Goal: Transaction & Acquisition: Purchase product/service

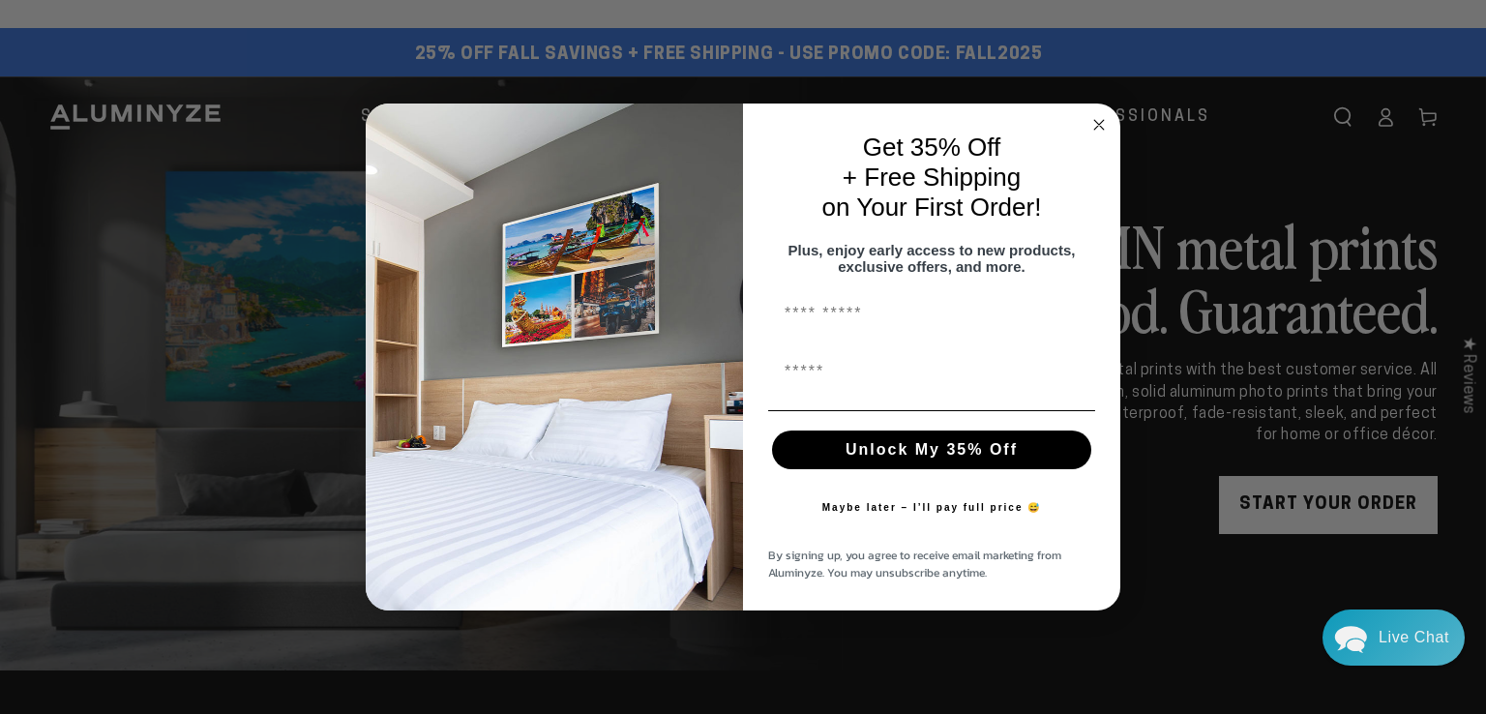
click at [1098, 120] on icon "Close dialog" at bounding box center [1099, 125] width 10 height 10
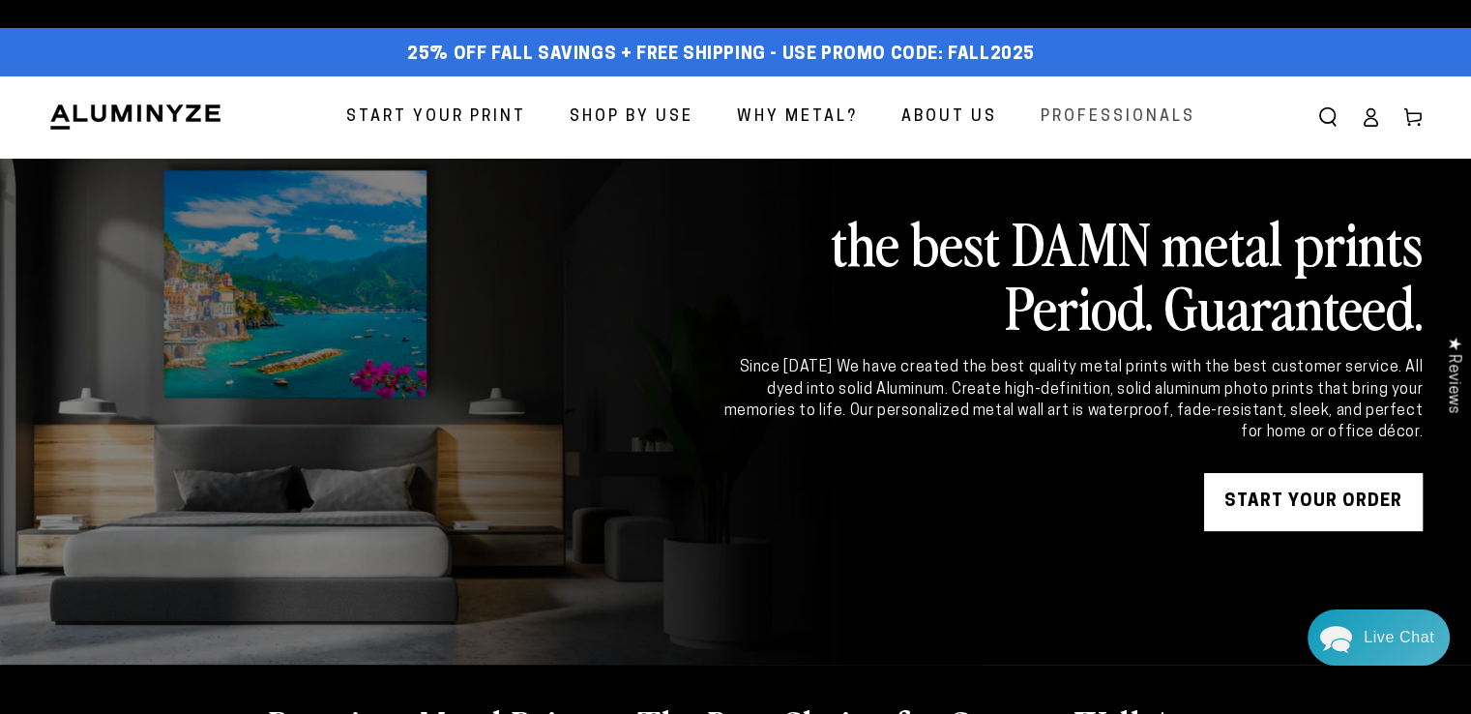
click at [1122, 121] on span "Professionals" at bounding box center [1118, 118] width 155 height 28
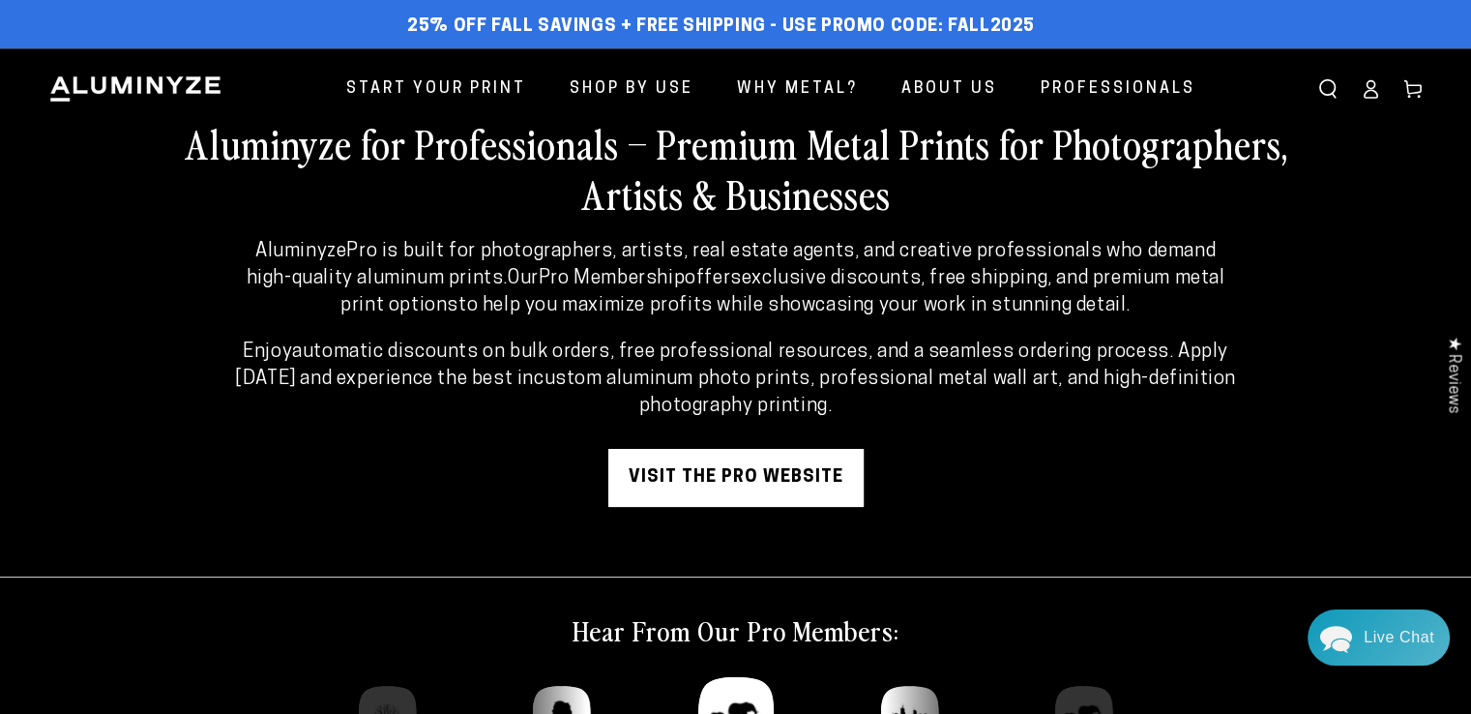
click at [792, 460] on link "visit the pro website" at bounding box center [735, 478] width 255 height 58
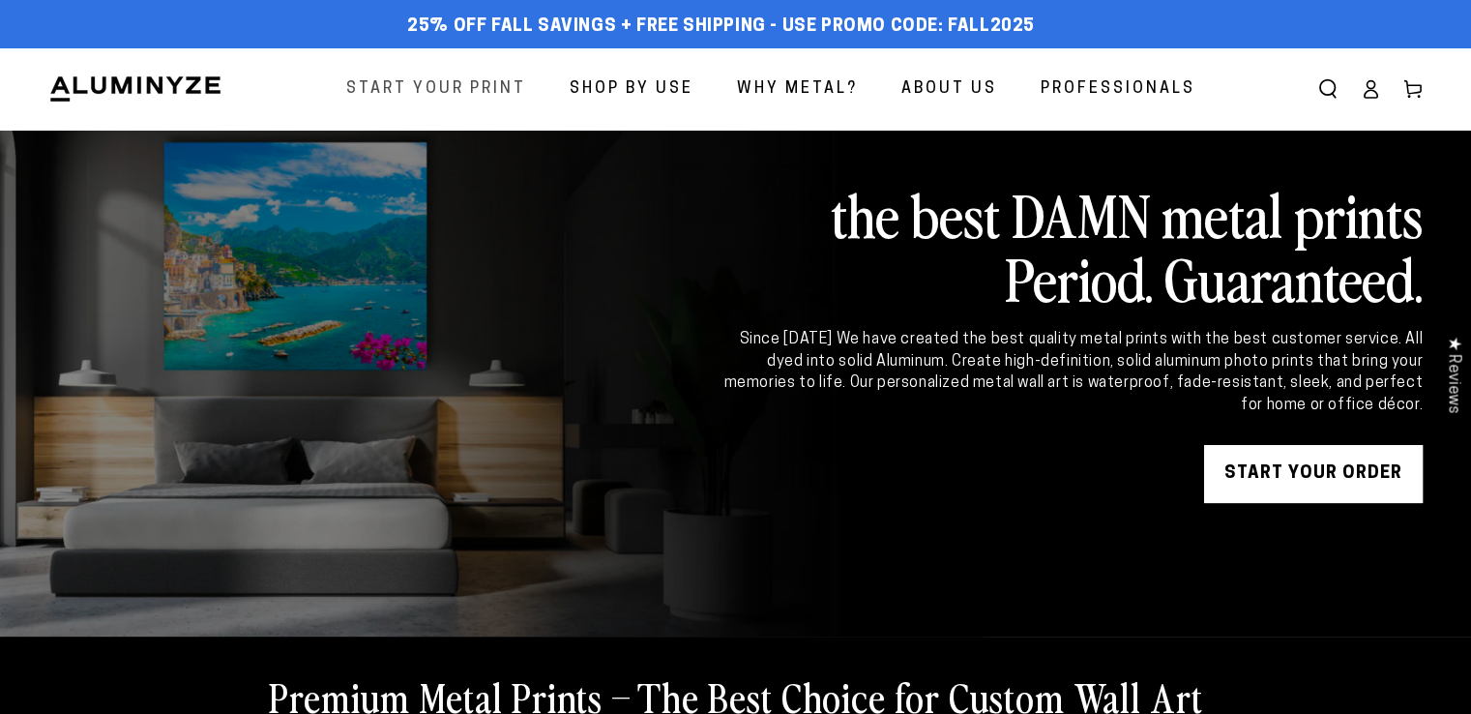
click at [445, 90] on span "Start Your Print" at bounding box center [436, 89] width 180 height 28
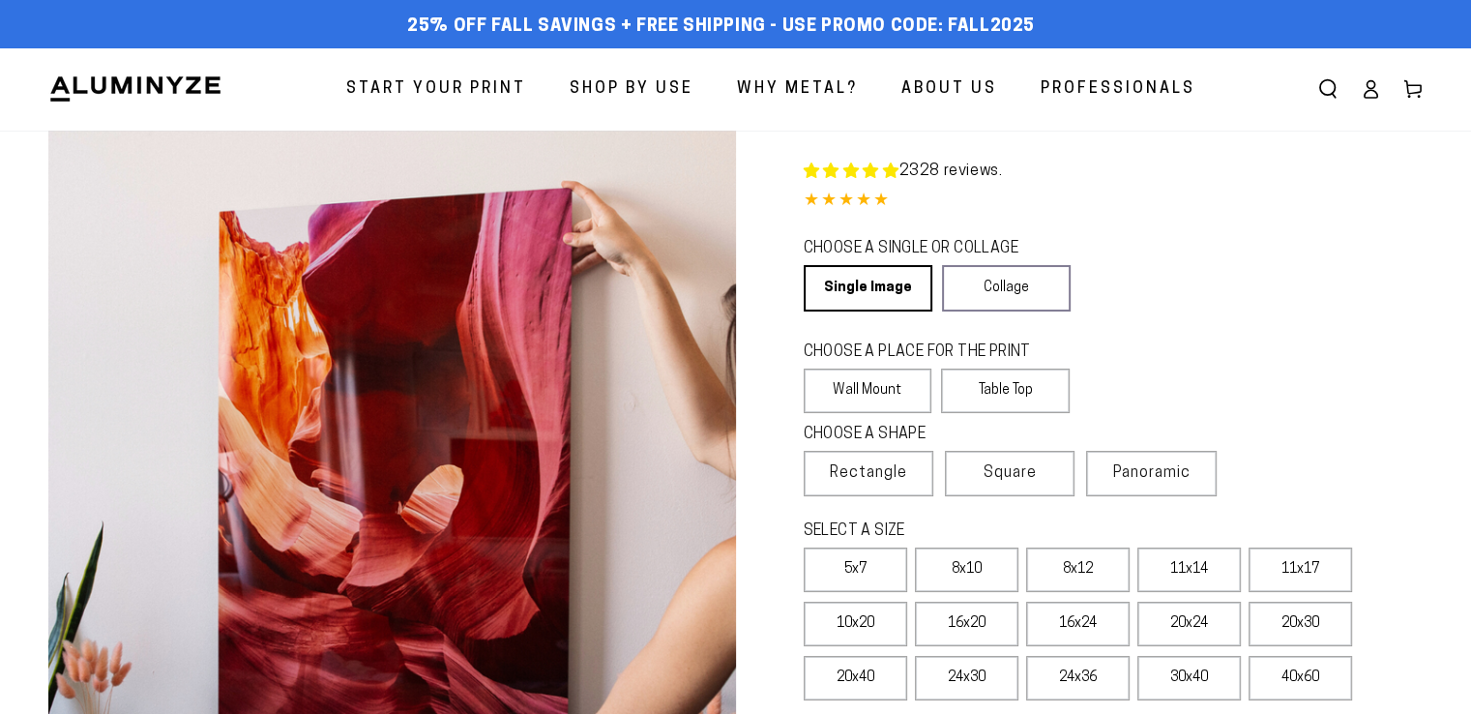
select select "**********"
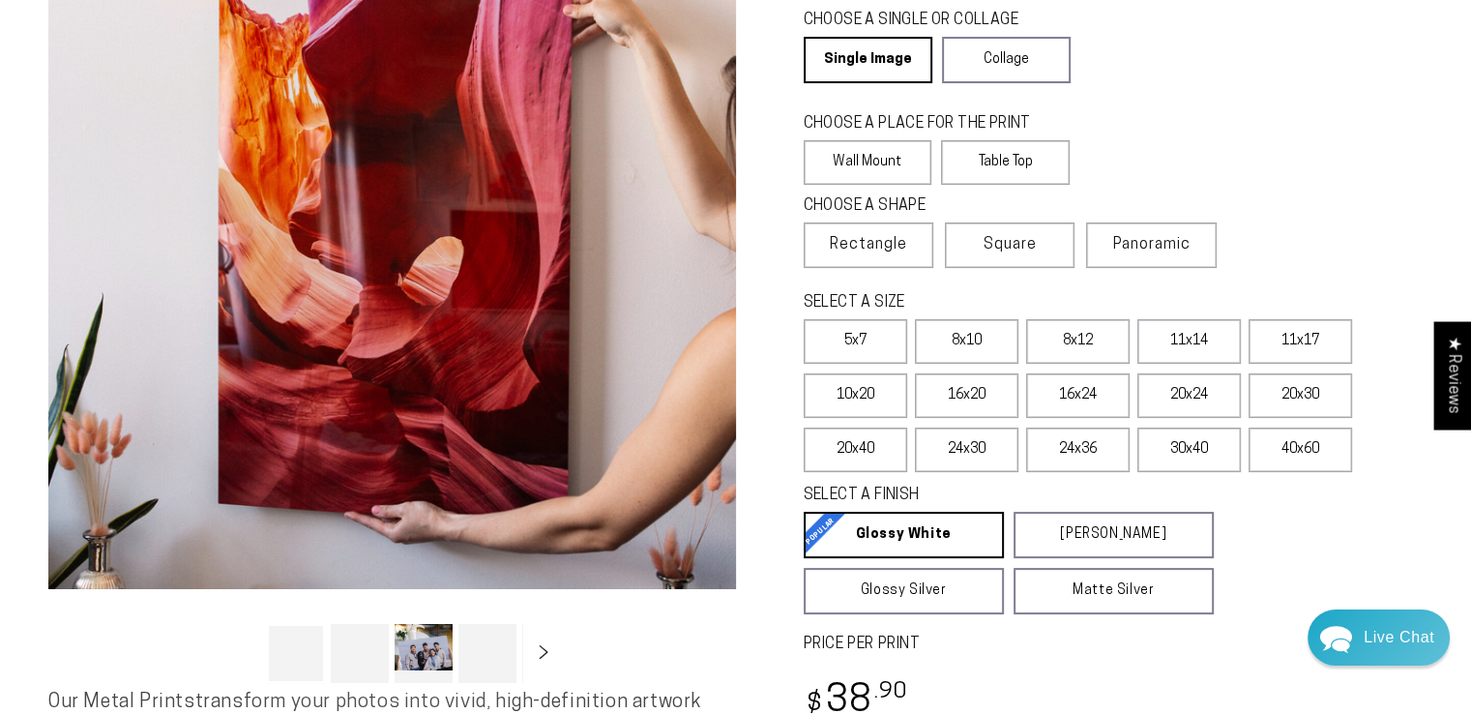
scroll to position [262, 0]
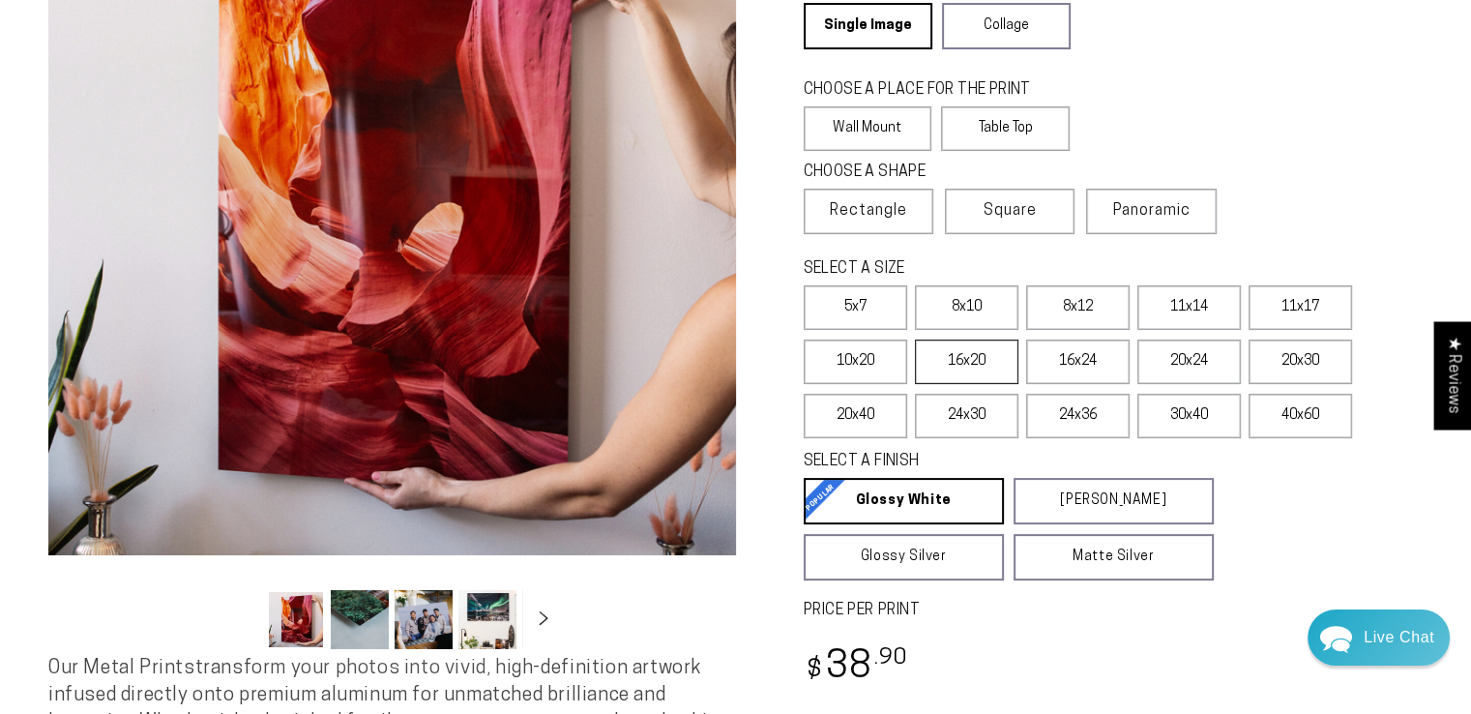
click at [951, 361] on label "16x20" at bounding box center [967, 362] width 104 height 44
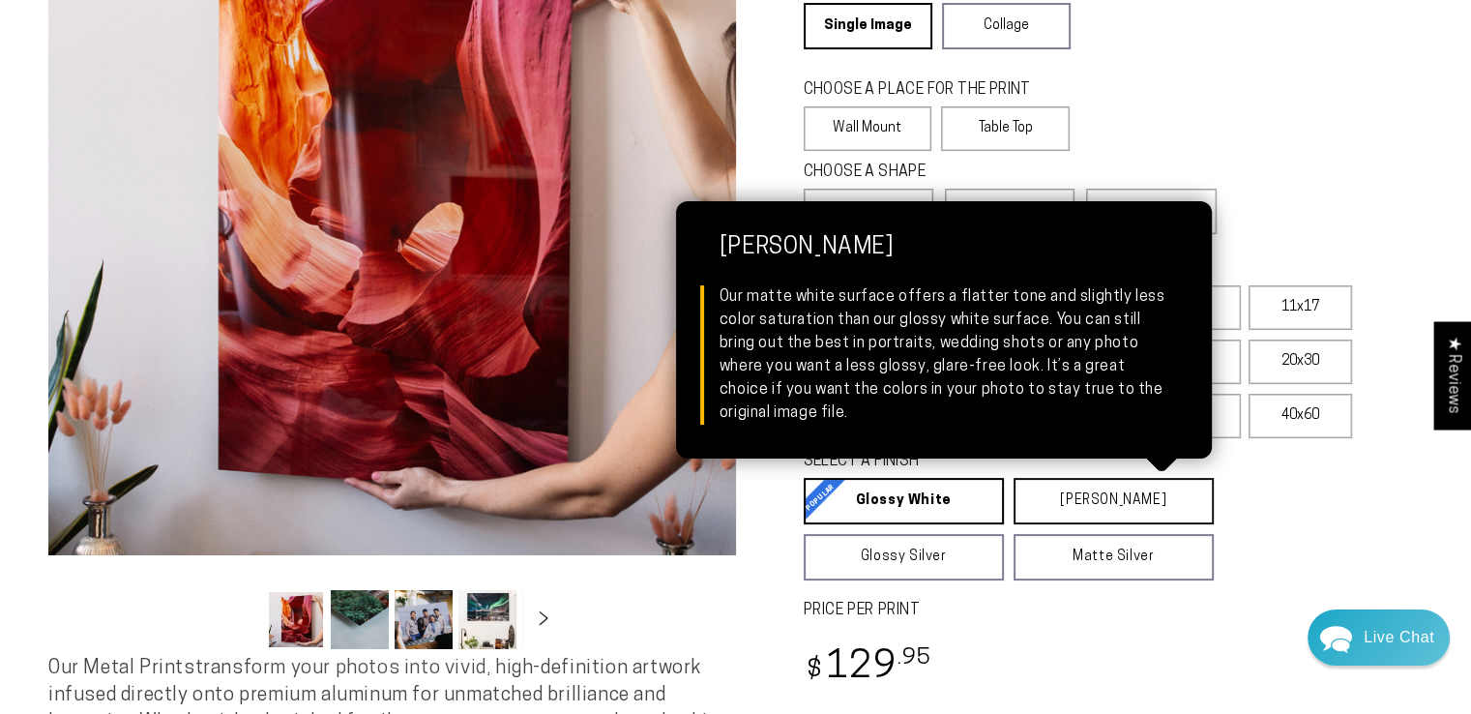
click at [1103, 497] on link "Matte White Matte White Our matte white surface offers a flatter tone and sligh…" at bounding box center [1114, 501] width 200 height 46
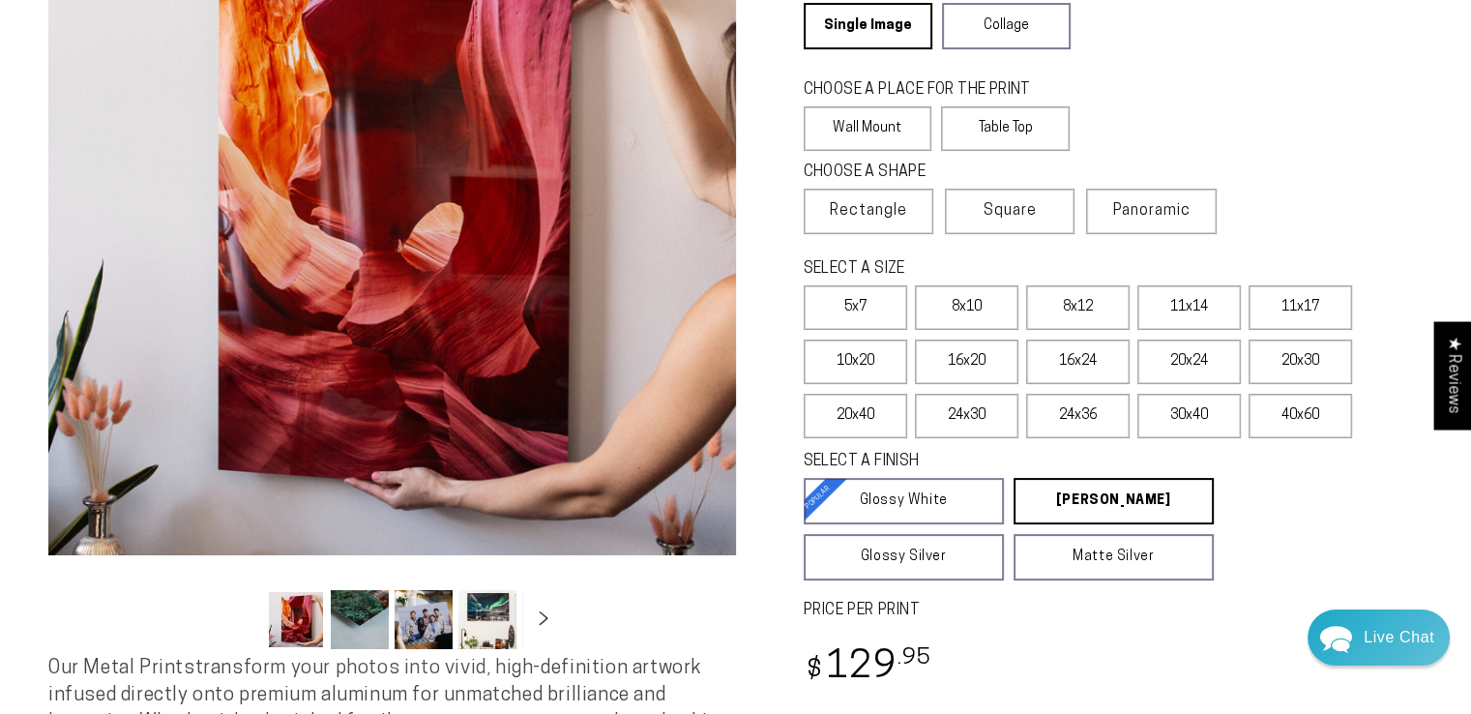
scroll to position [503, 0]
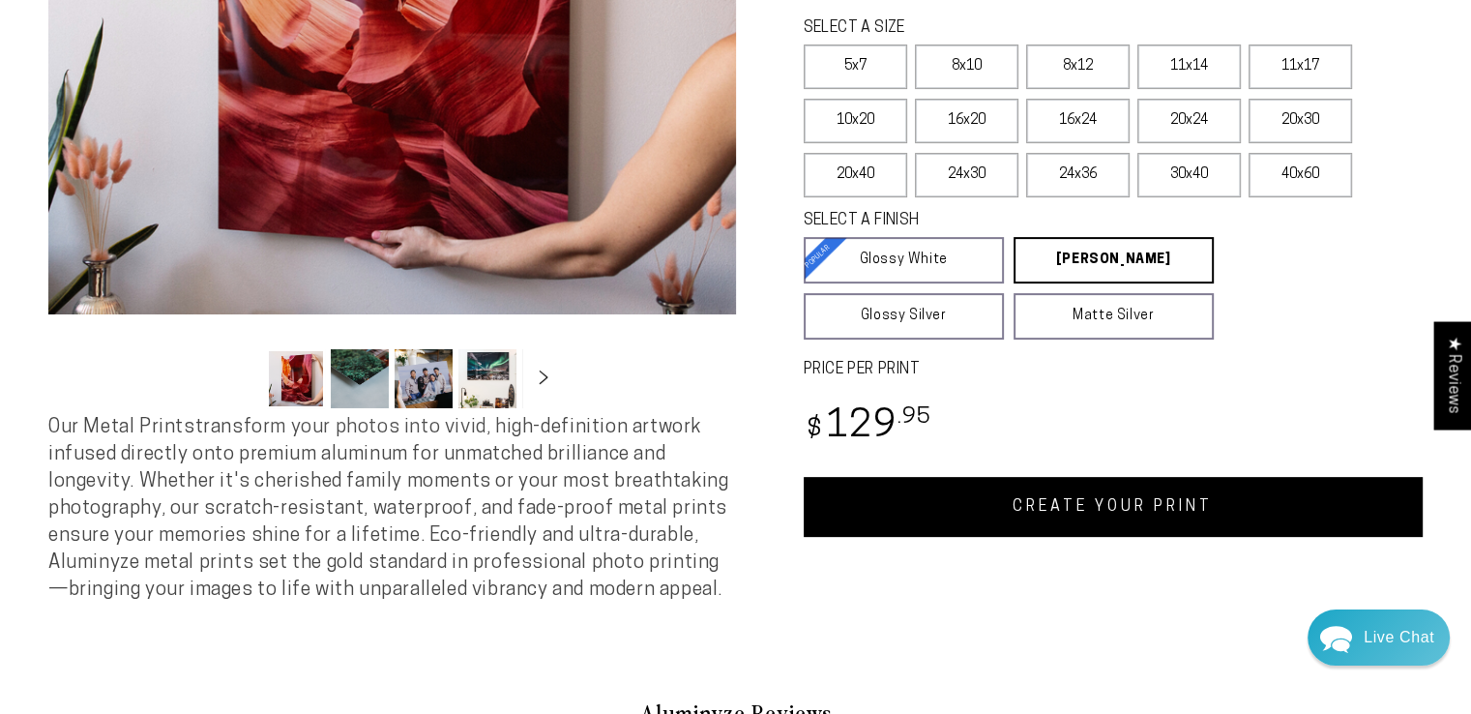
click at [1069, 500] on link "CREATE YOUR PRINT" at bounding box center [1114, 507] width 620 height 60
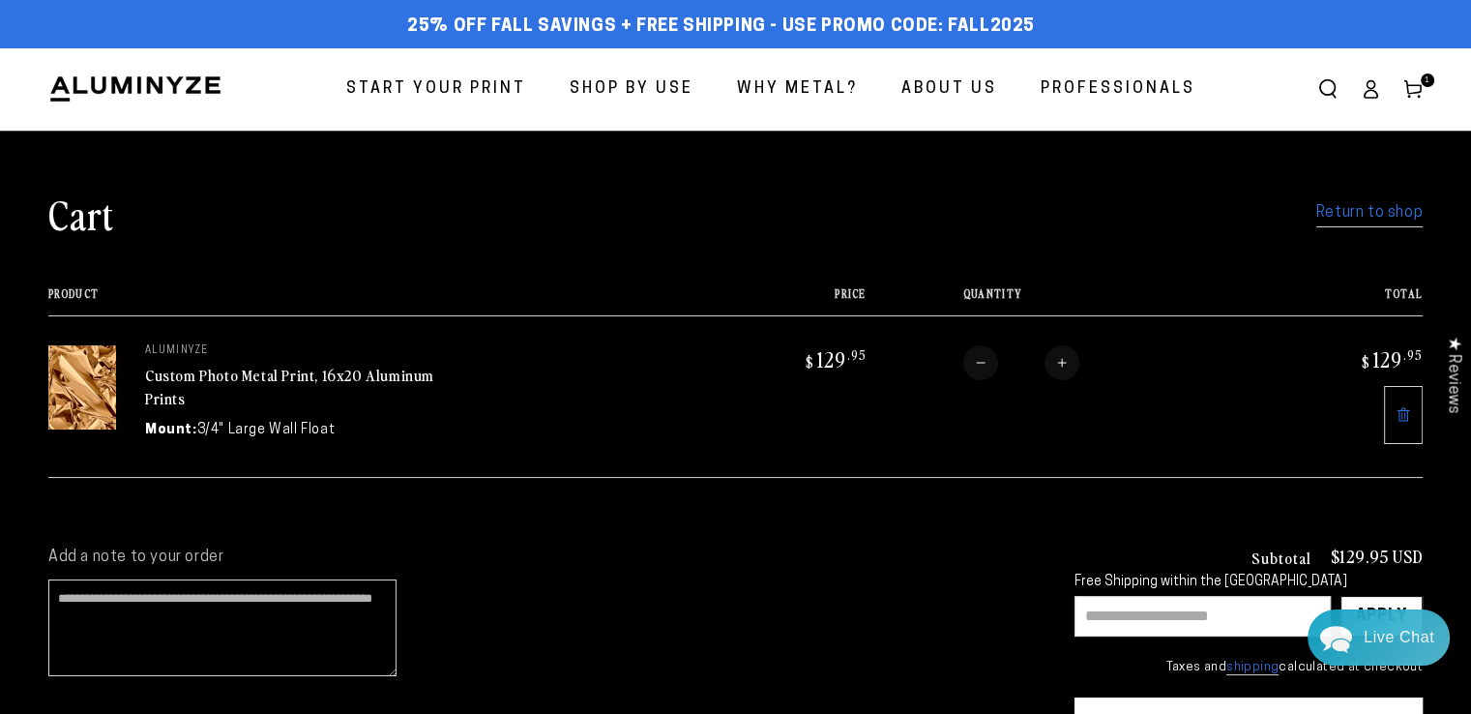
click at [256, 382] on link "Custom Photo Metal Print, 16x20 Aluminum Prints" at bounding box center [289, 387] width 289 height 46
click at [1137, 88] on span "Professionals" at bounding box center [1118, 89] width 155 height 28
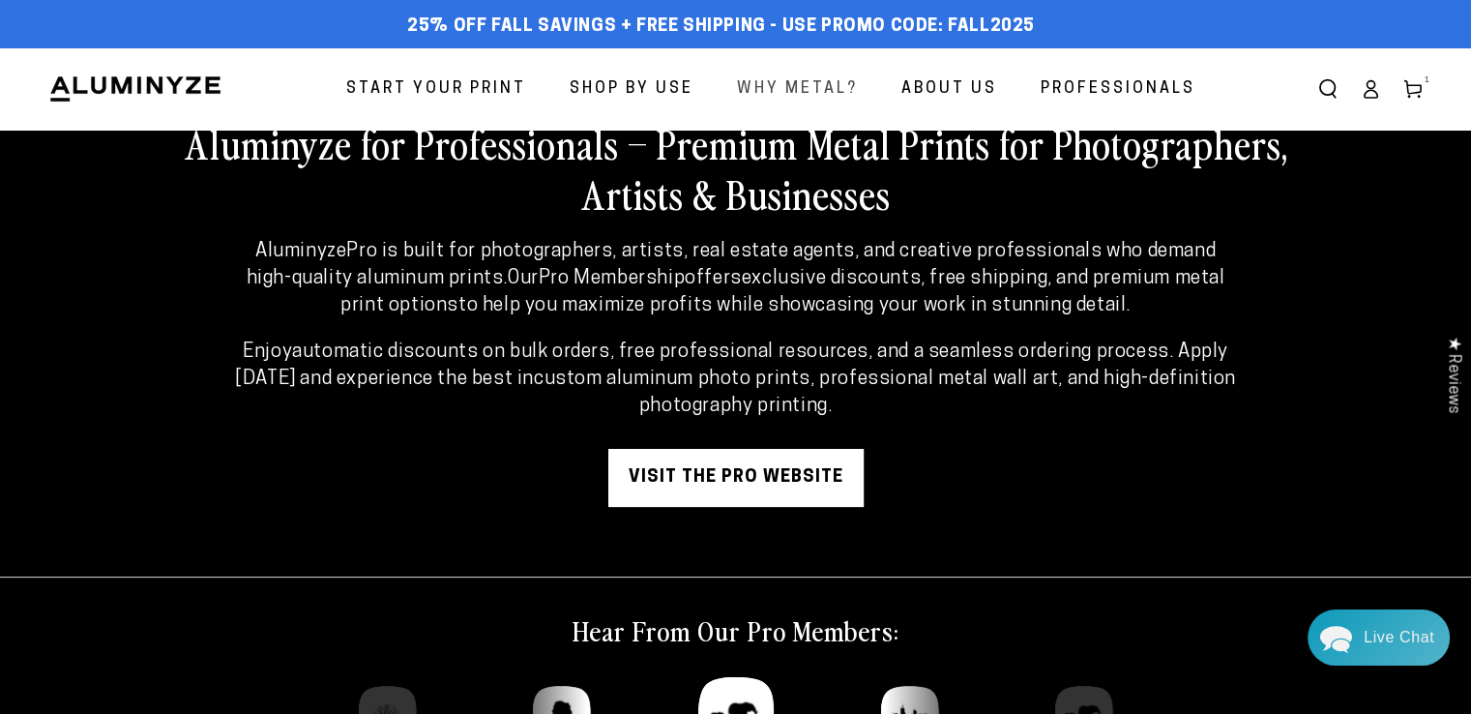
click at [768, 92] on span "Why Metal?" at bounding box center [797, 89] width 121 height 28
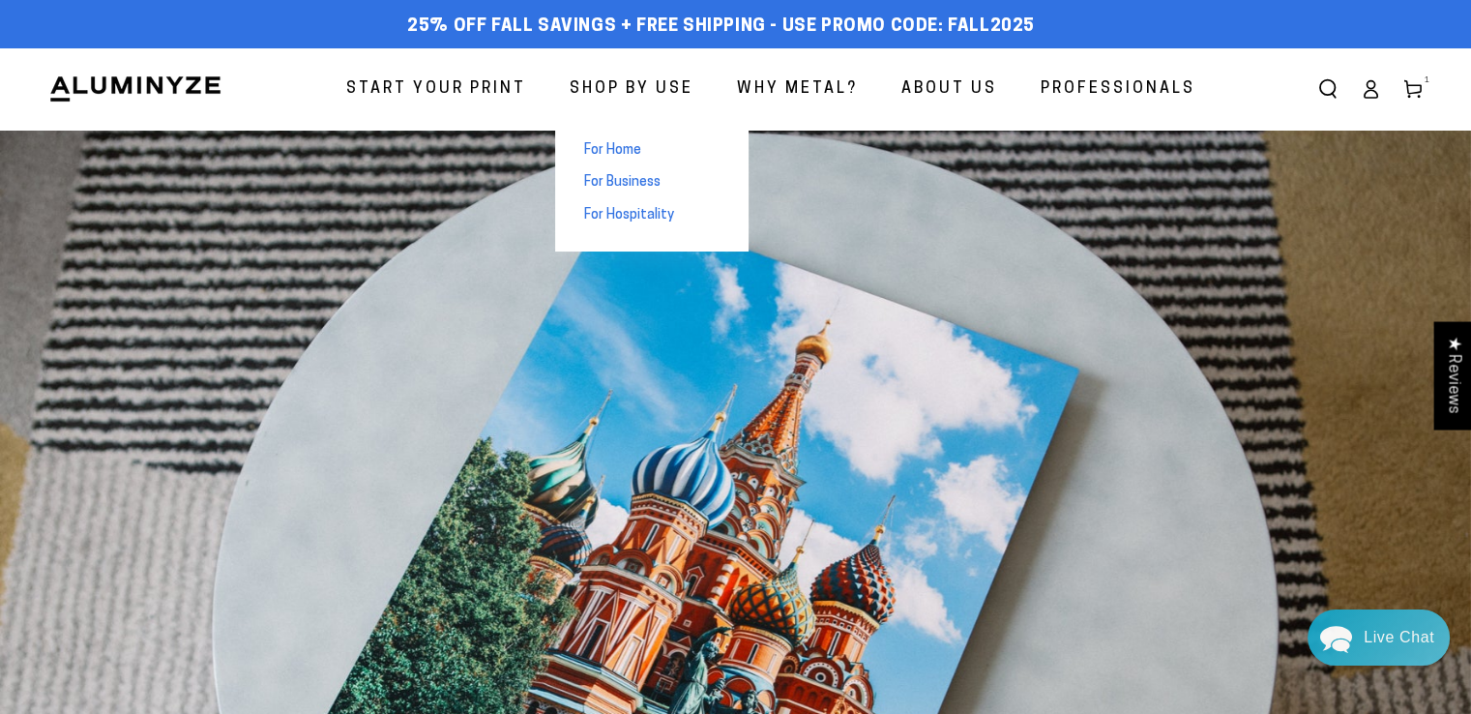
click at [639, 149] on span "For Home" at bounding box center [612, 150] width 57 height 19
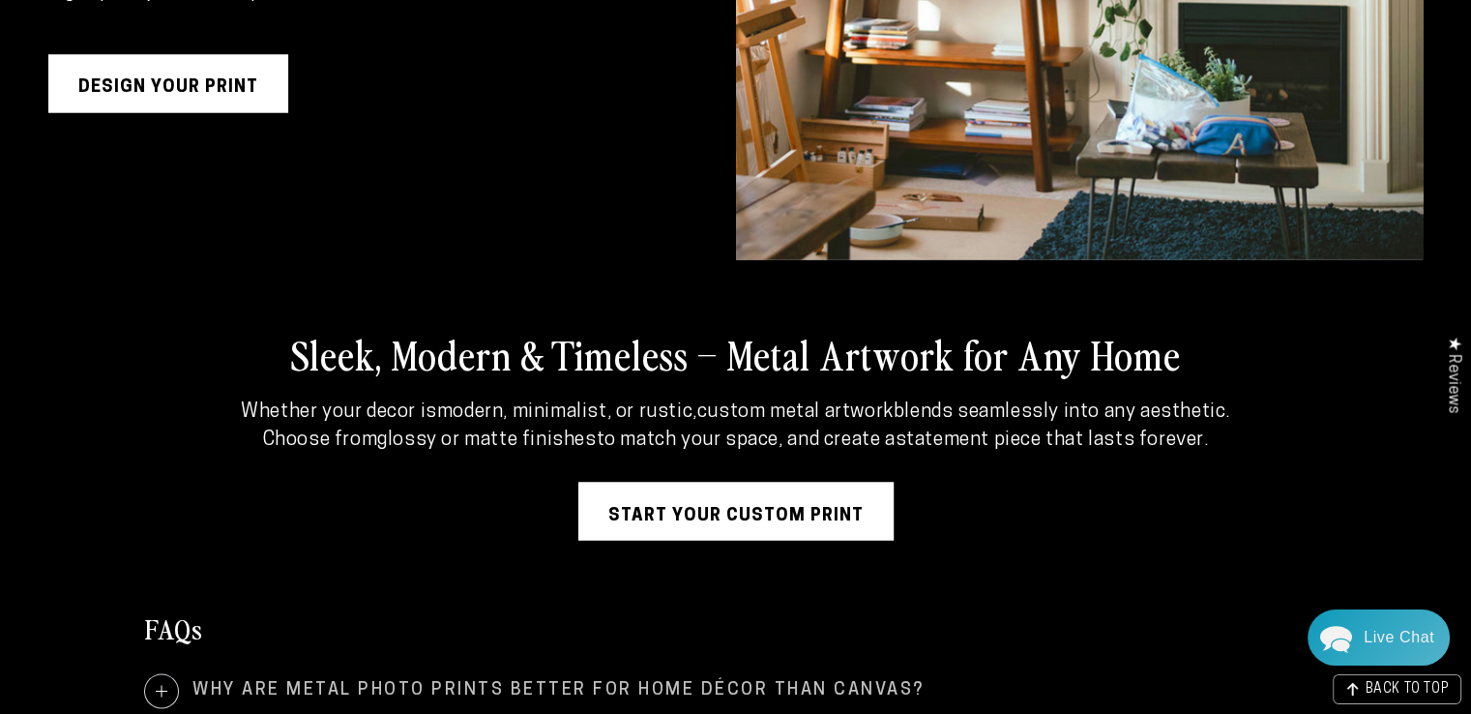
scroll to position [3447, 0]
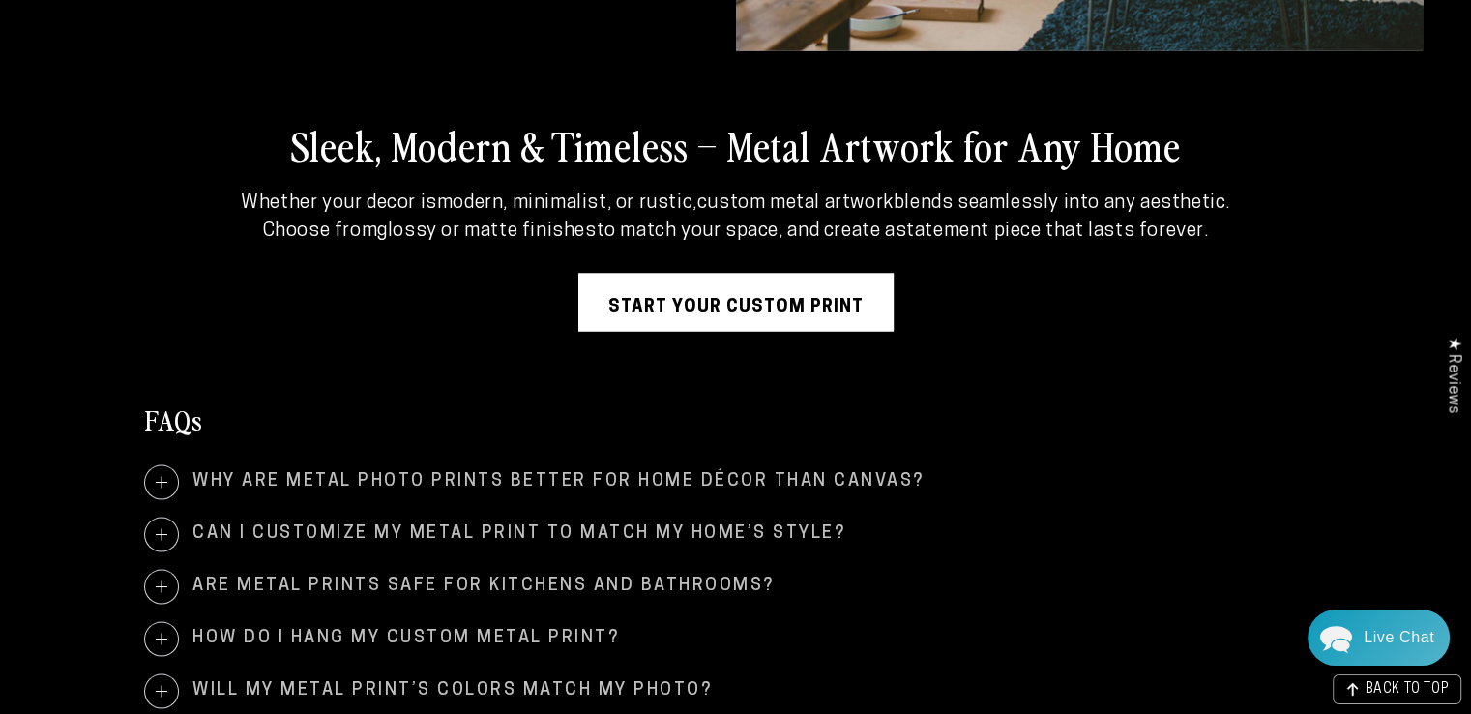
click at [844, 309] on link "Start Your Custom Print" at bounding box center [735, 302] width 315 height 58
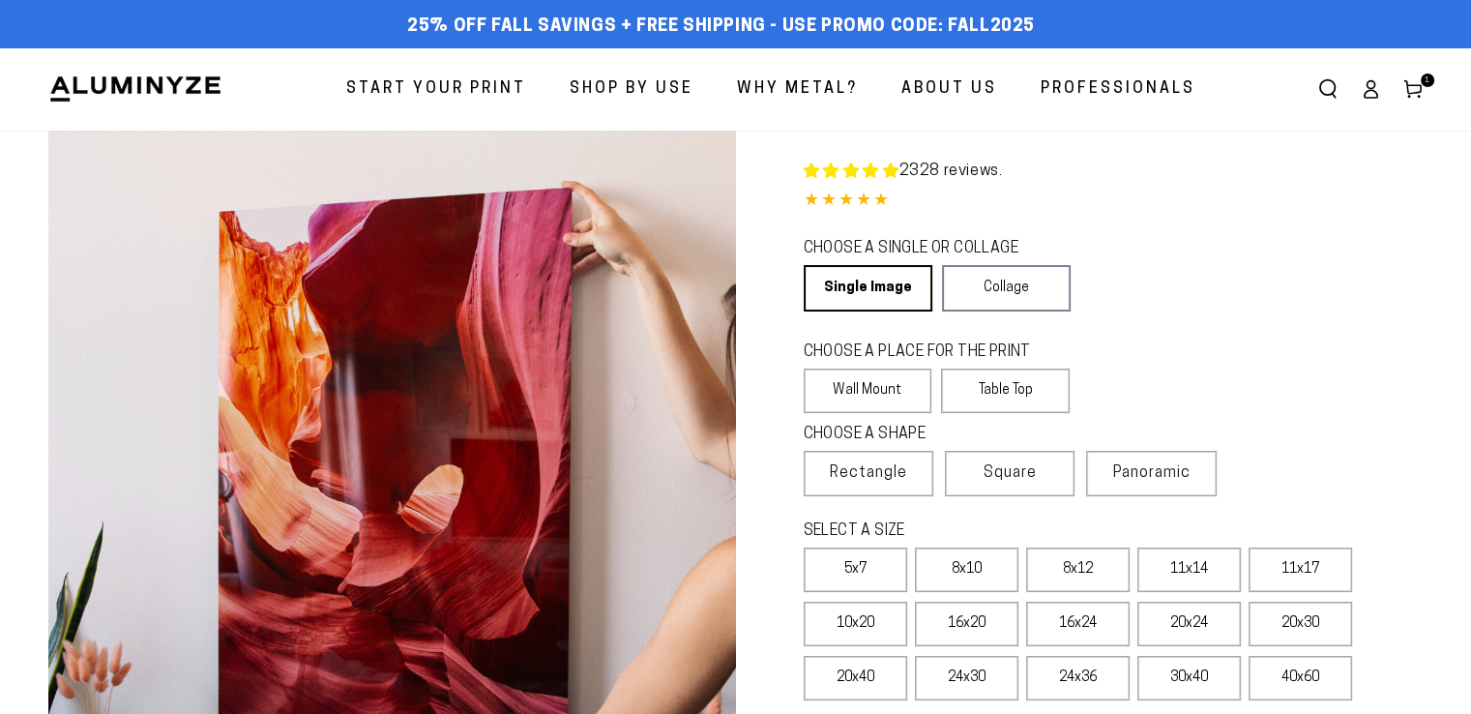
select select "**********"
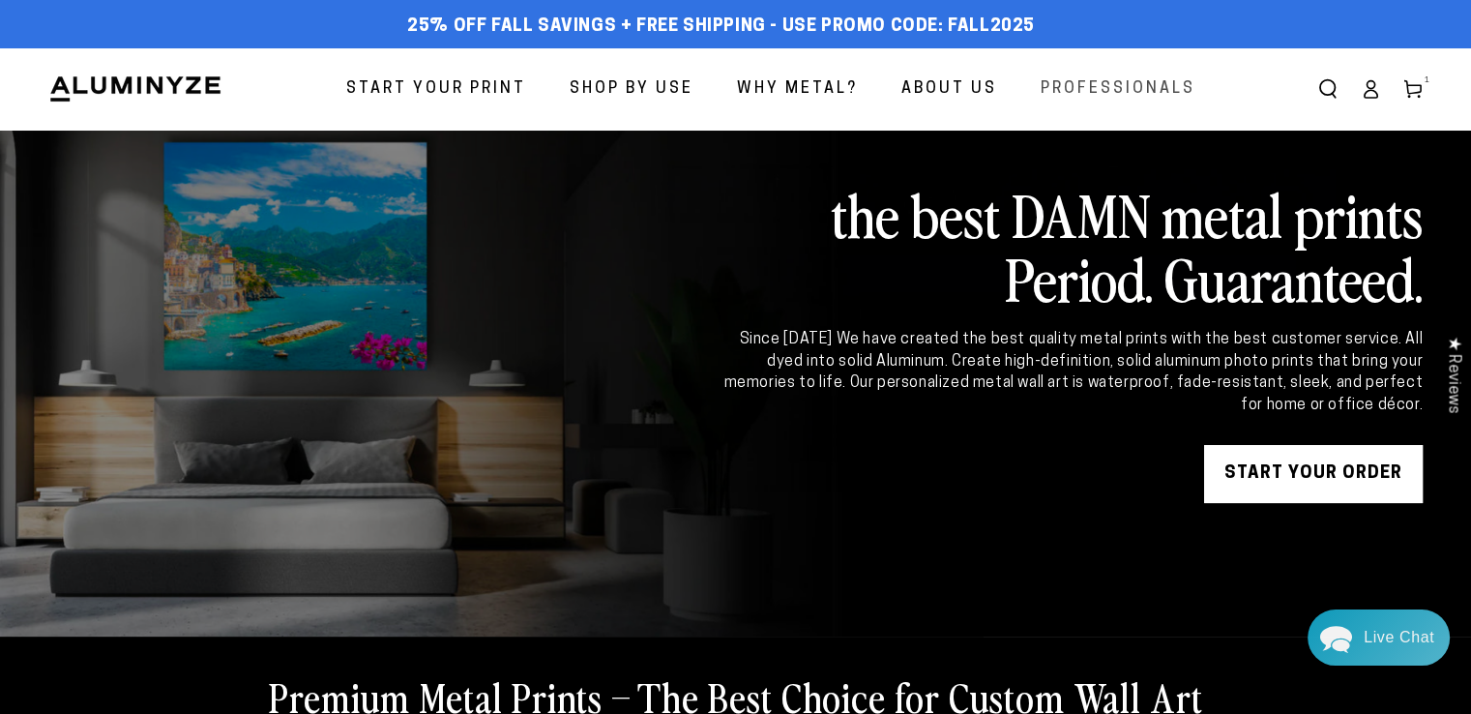
click at [1117, 86] on span "Professionals" at bounding box center [1118, 89] width 155 height 28
